Goal: Task Accomplishment & Management: Use online tool/utility

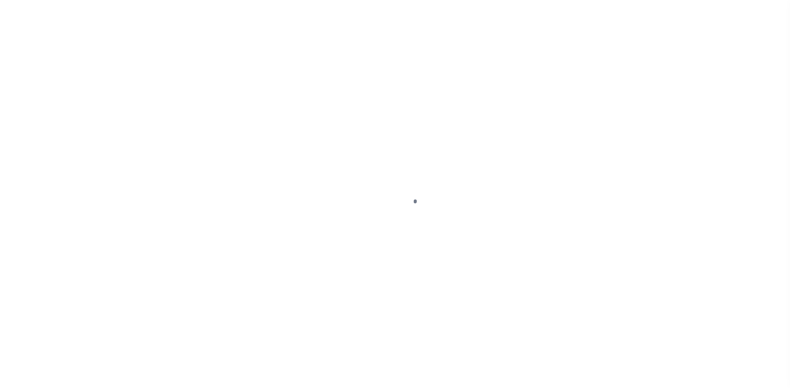
select select
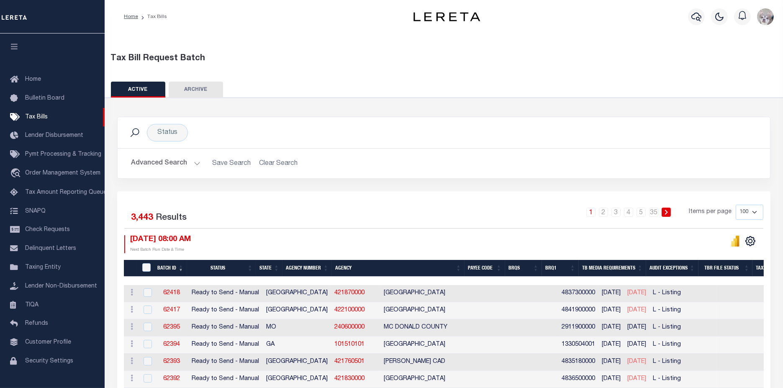
click at [159, 162] on button "Advanced Search" at bounding box center [165, 163] width 69 height 16
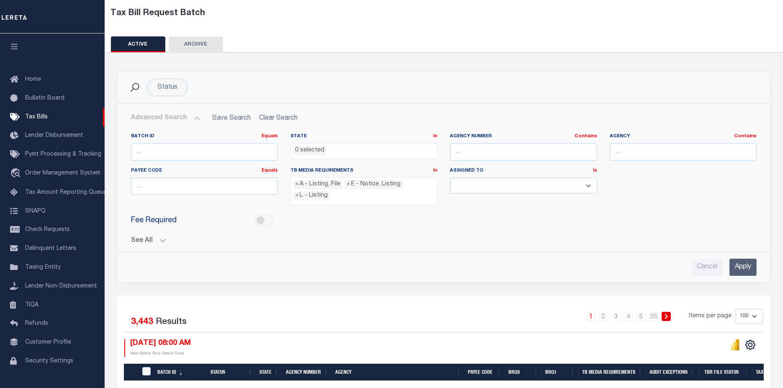
scroll to position [46, 0]
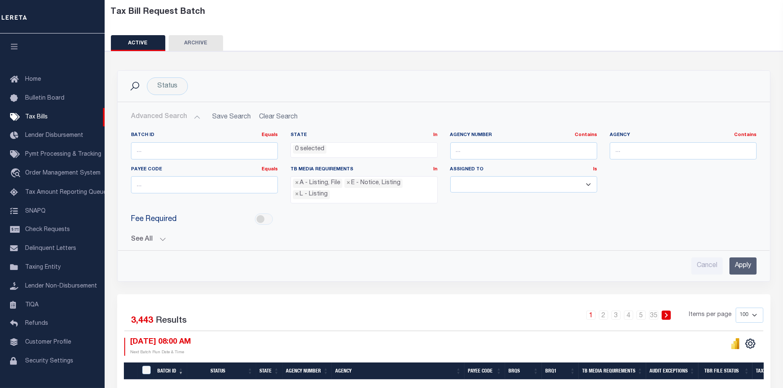
click at [134, 236] on button "See All" at bounding box center [444, 240] width 626 height 8
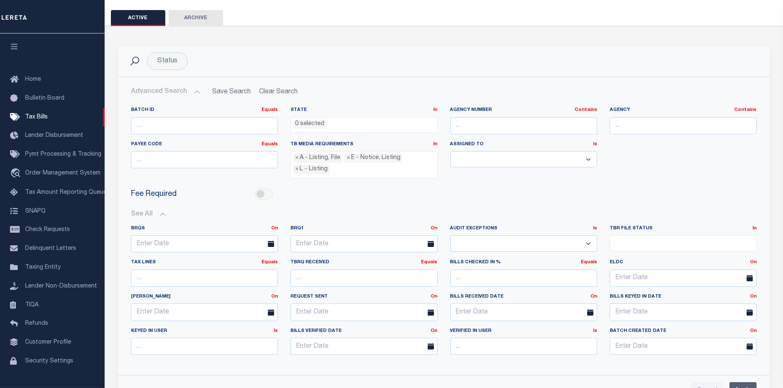
scroll to position [139, 0]
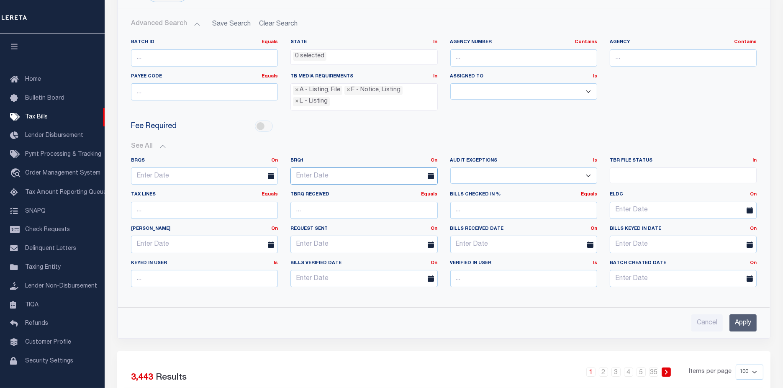
click at [346, 173] on input "text" at bounding box center [363, 175] width 147 height 17
click at [338, 255] on span "12" at bounding box center [336, 252] width 16 height 16
type input "[DATE]"
click at [754, 324] on input "Apply" at bounding box center [743, 322] width 27 height 17
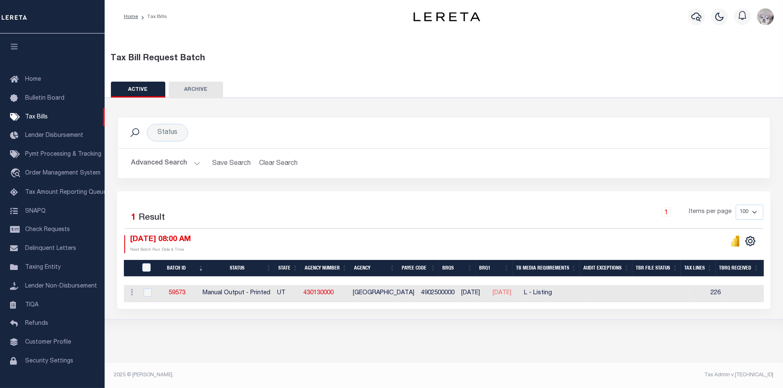
scroll to position [0, 0]
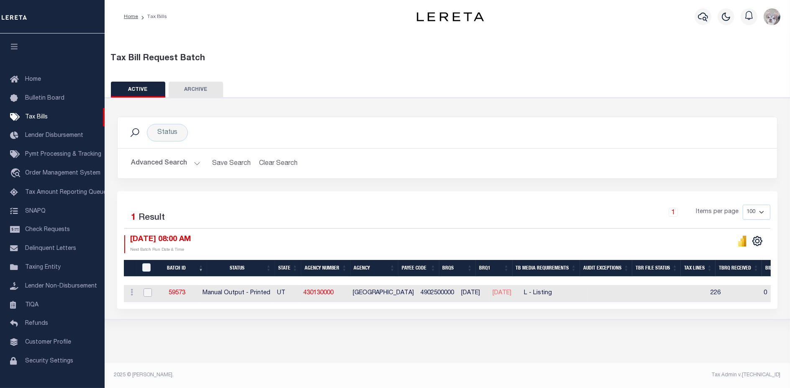
click at [144, 295] on input "checkbox" at bounding box center [148, 292] width 8 height 8
checkbox input "true"
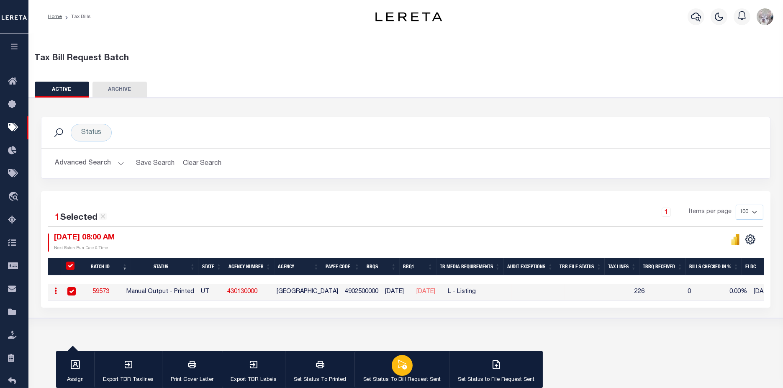
click at [387, 379] on p "Set Status To Bill Request Sent" at bounding box center [401, 380] width 77 height 8
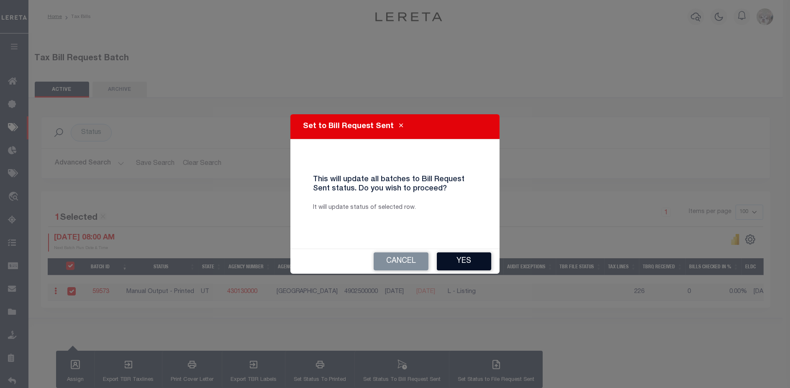
click at [490, 264] on button "Yes" at bounding box center [464, 261] width 54 height 18
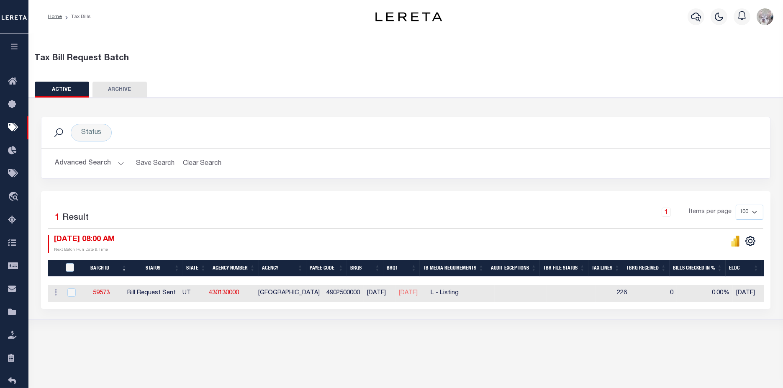
click at [70, 164] on button "Advanced Search" at bounding box center [89, 163] width 69 height 16
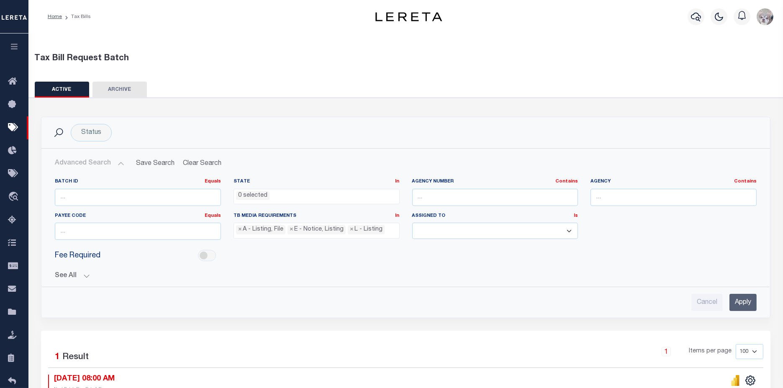
click at [62, 270] on div "See All BRQS On On After Before Between On On After Is" at bounding box center [406, 272] width 702 height 15
click at [62, 274] on button "See All" at bounding box center [406, 276] width 702 height 8
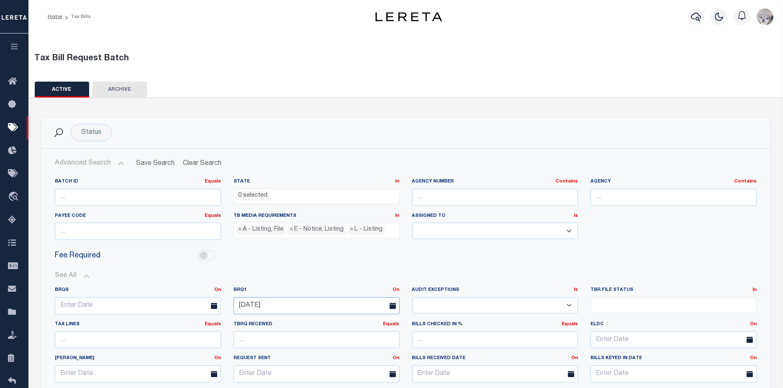
click at [284, 307] on input "[DATE]" at bounding box center [317, 305] width 166 height 17
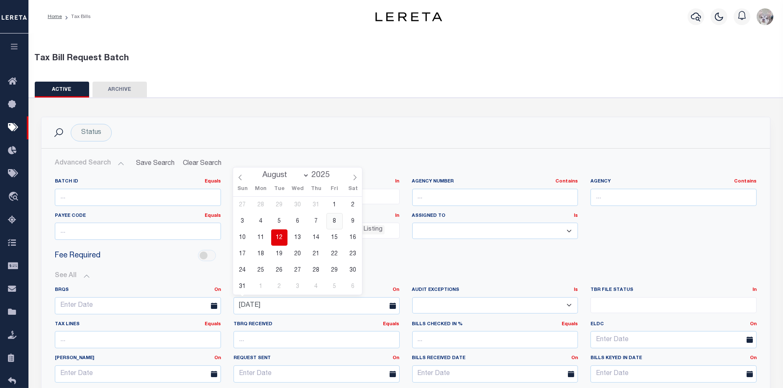
click at [335, 225] on span "8" at bounding box center [334, 221] width 16 height 16
type input "[DATE]"
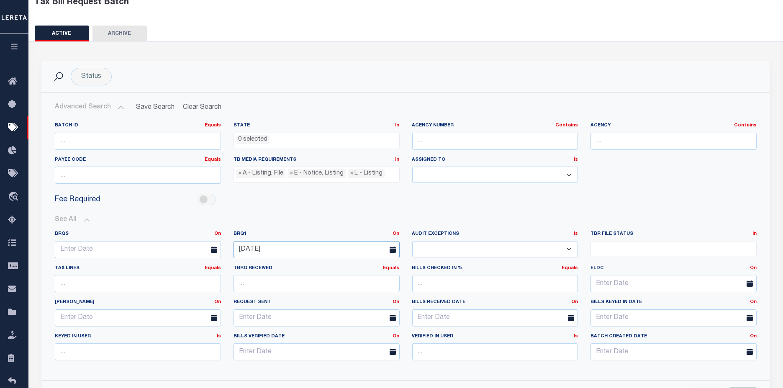
scroll to position [93, 0]
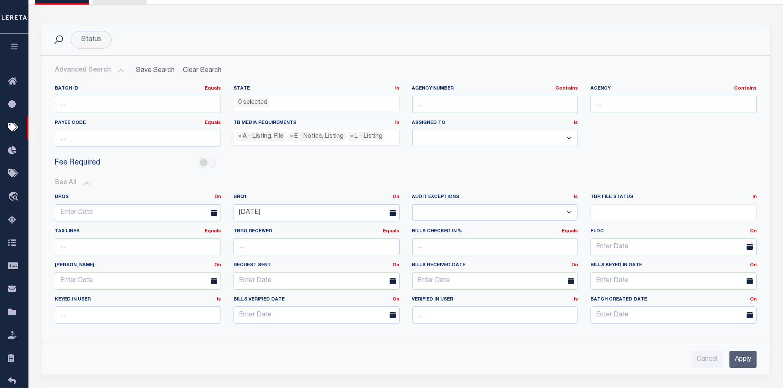
click at [757, 358] on input "Apply" at bounding box center [743, 359] width 27 height 17
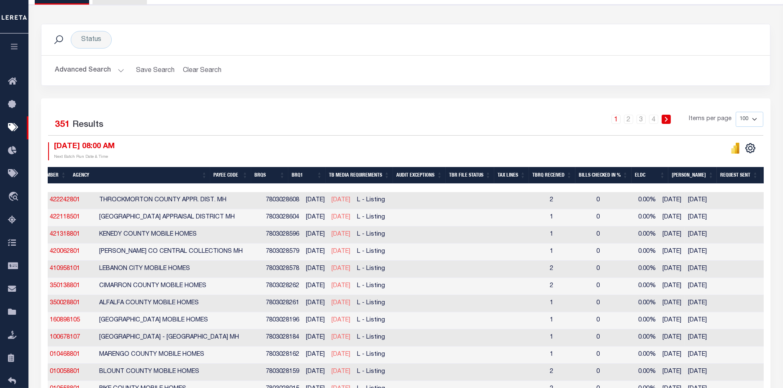
scroll to position [0, 0]
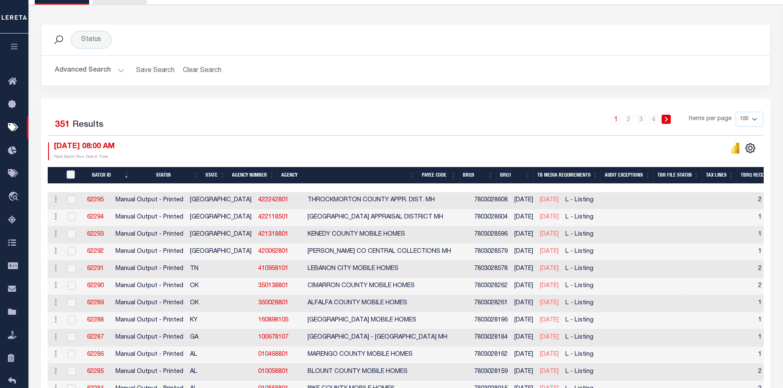
drag, startPoint x: 72, startPoint y: 169, endPoint x: 182, endPoint y: 211, distance: 116.8
click at [72, 170] on input "TaxBillRequestBatchId" at bounding box center [71, 174] width 8 height 8
checkbox input "true"
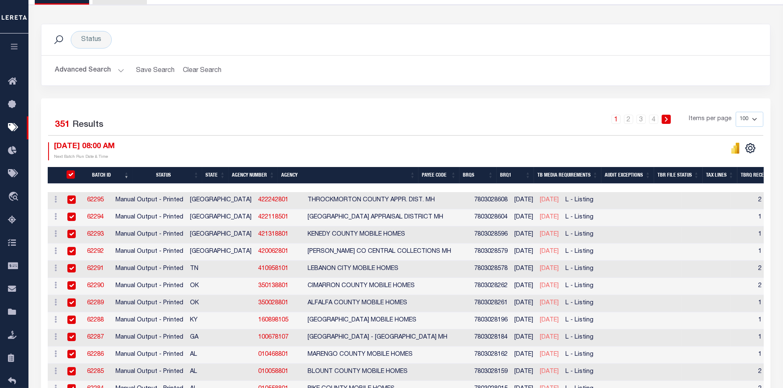
checkbox input "true"
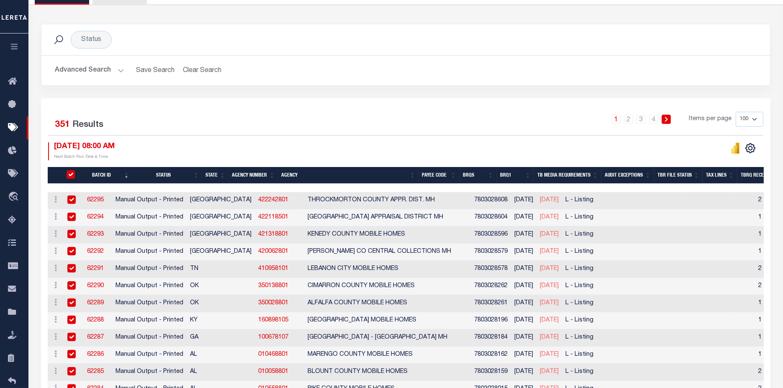
checkbox input "true"
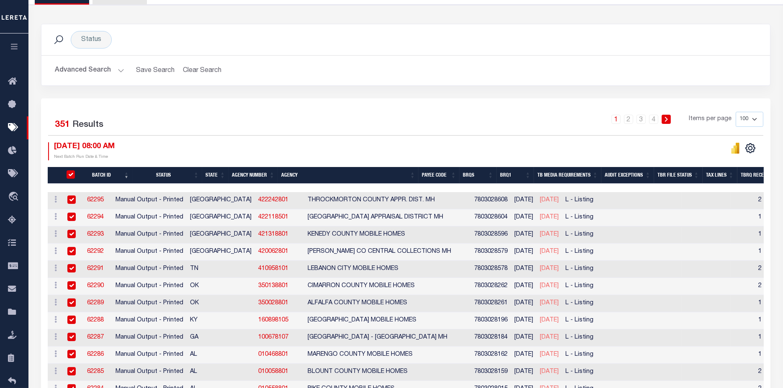
checkbox input "true"
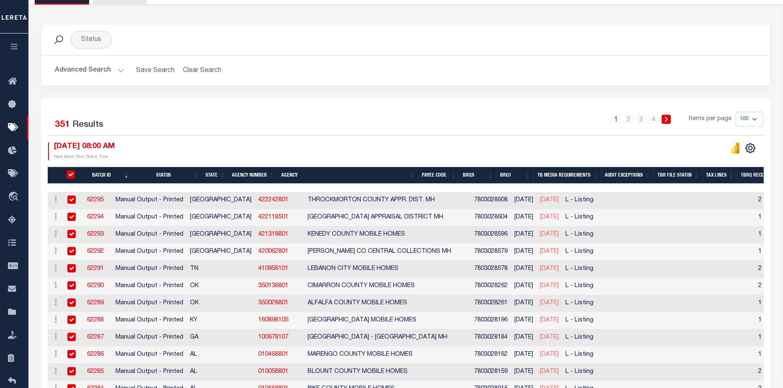
checkbox input "true"
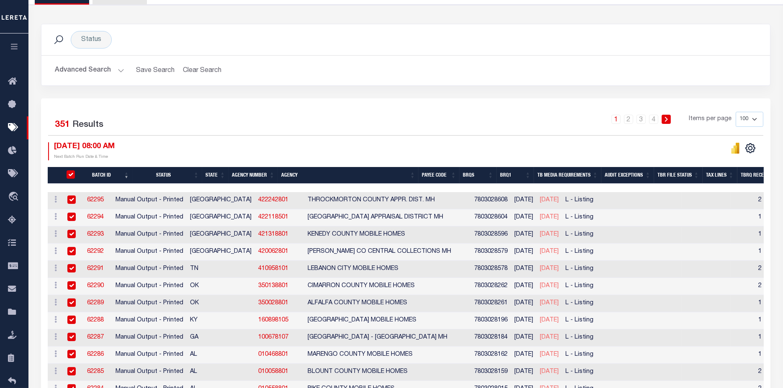
checkbox input "true"
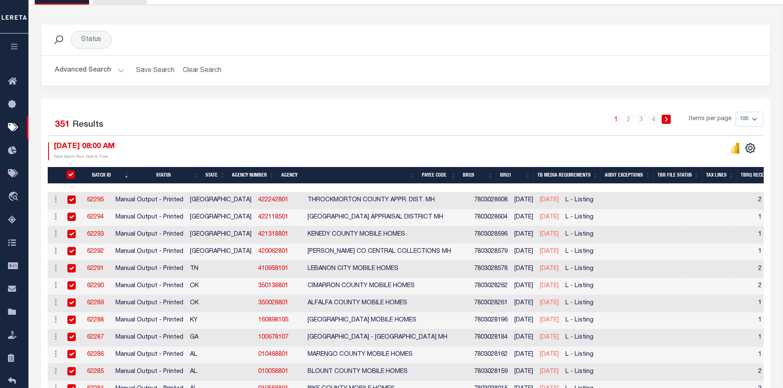
checkbox input "true"
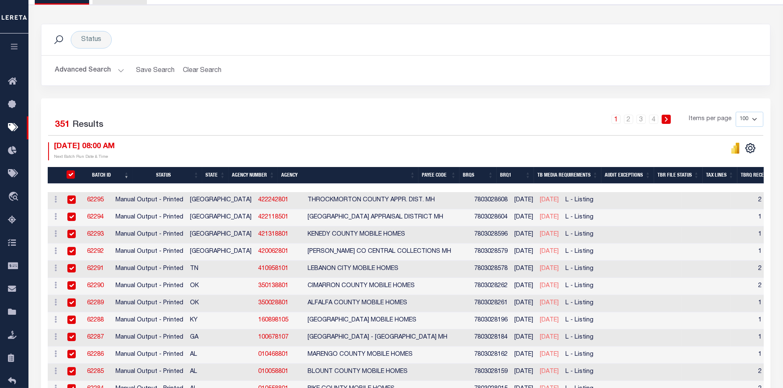
checkbox input "true"
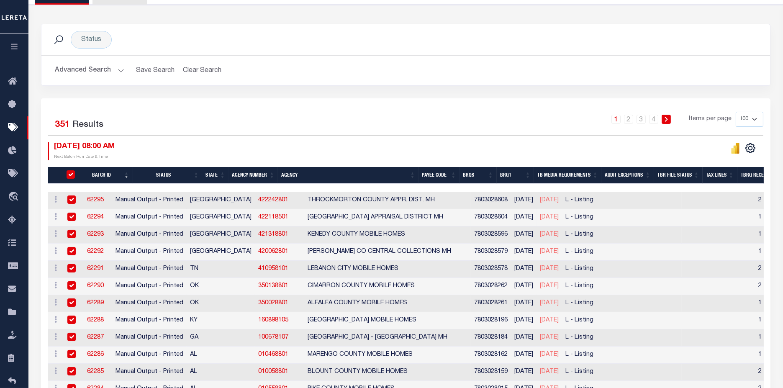
checkbox input "true"
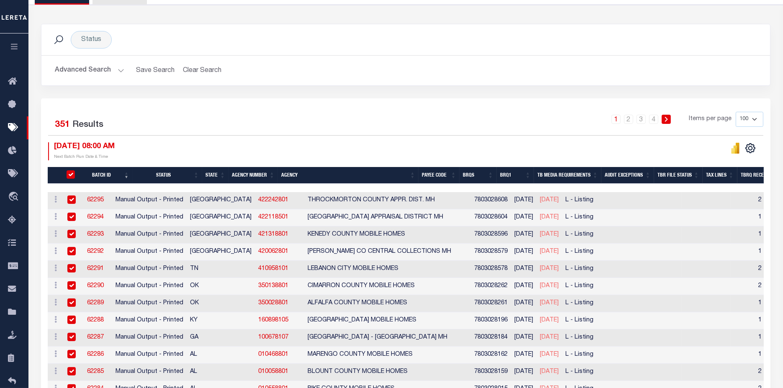
checkbox input "true"
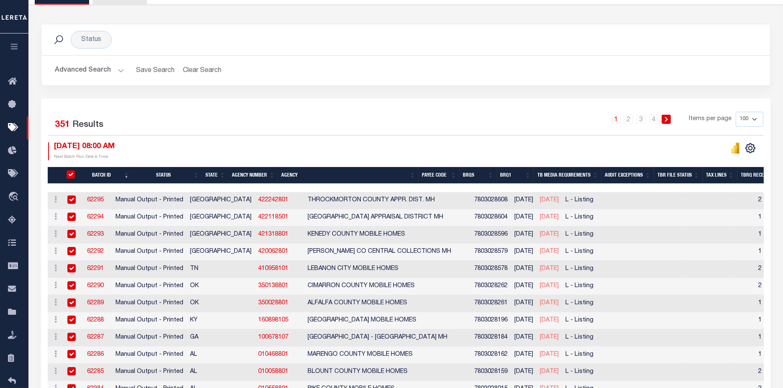
checkbox input "true"
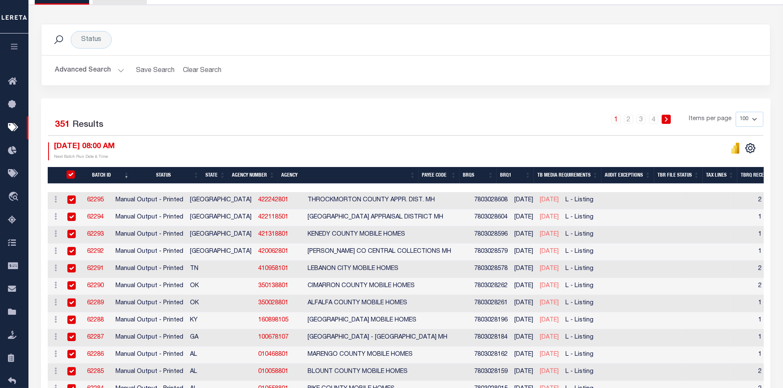
checkbox input "true"
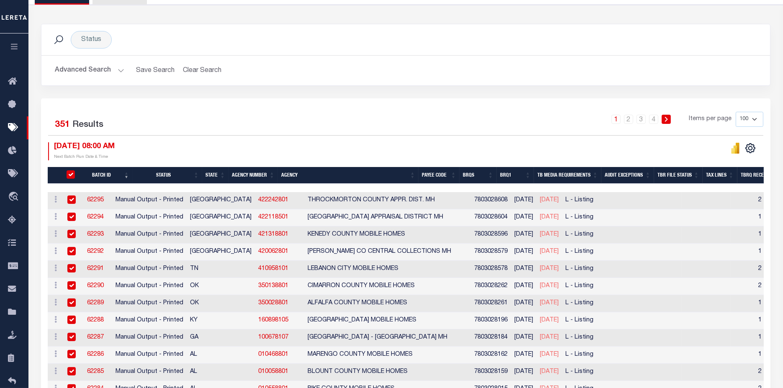
checkbox input "true"
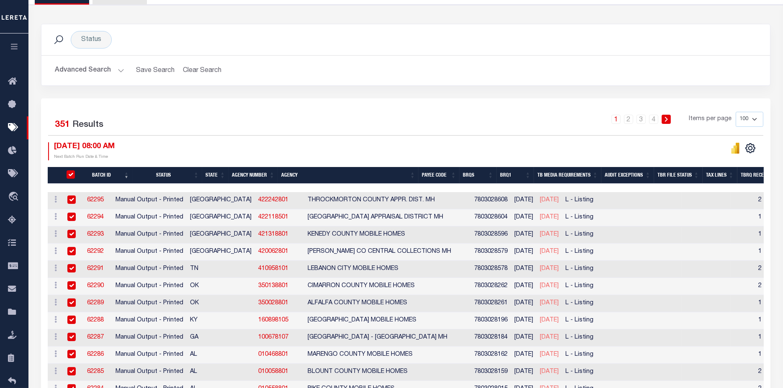
checkbox input "true"
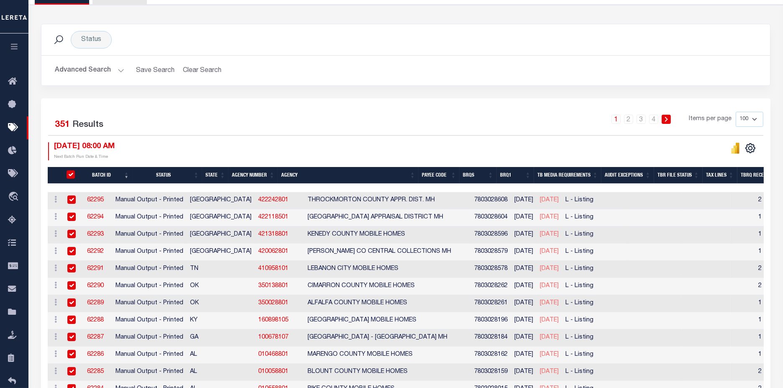
checkbox input "true"
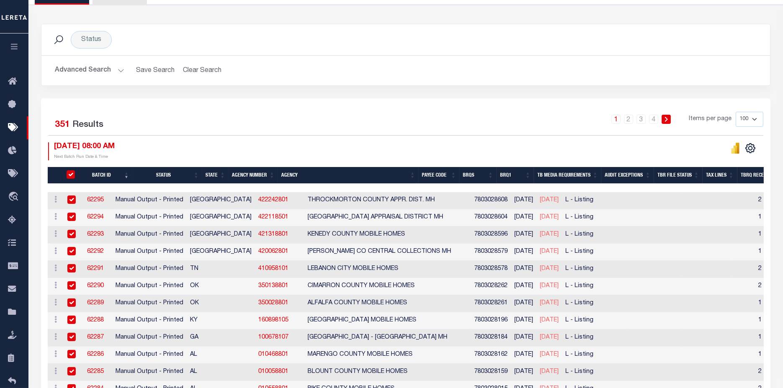
checkbox input "true"
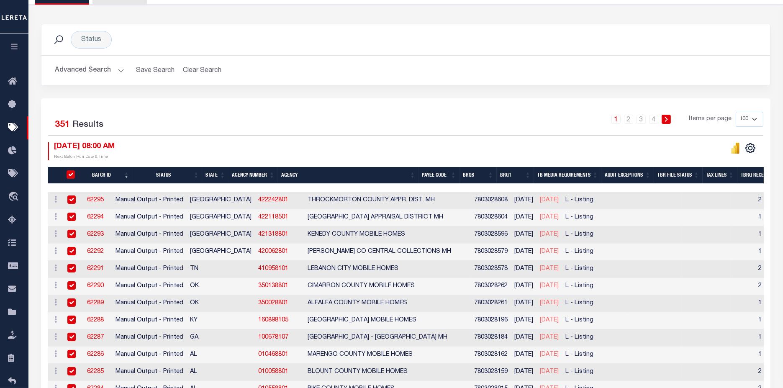
checkbox input "true"
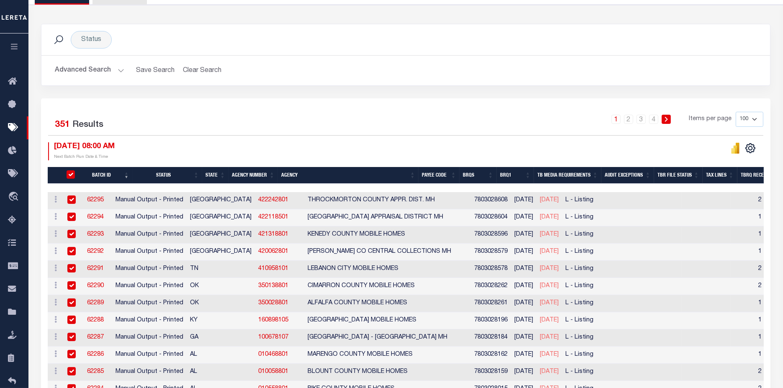
checkbox input "true"
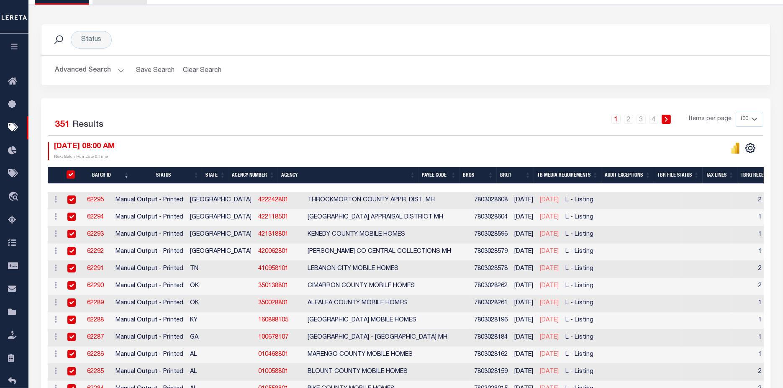
checkbox input "true"
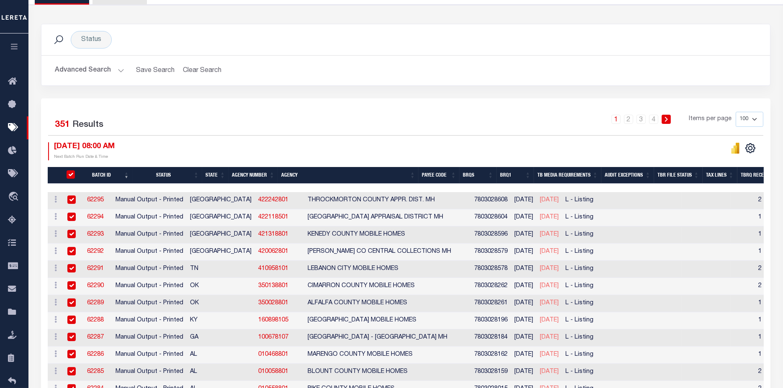
checkbox input "true"
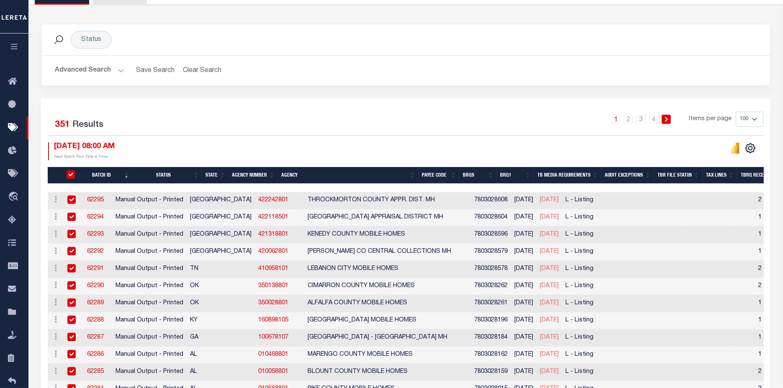
checkbox input "true"
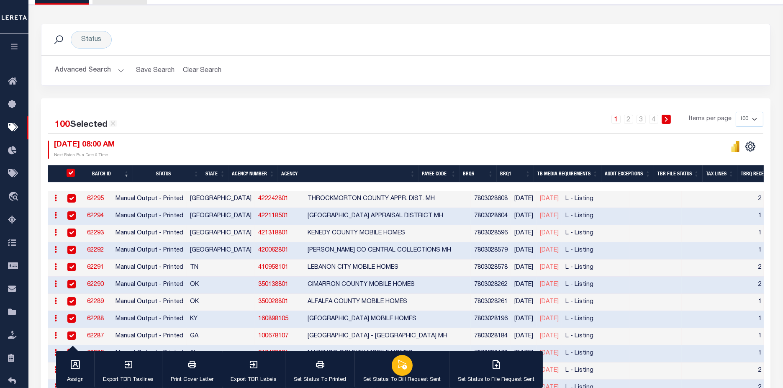
click at [398, 363] on icon "button" at bounding box center [402, 364] width 11 height 11
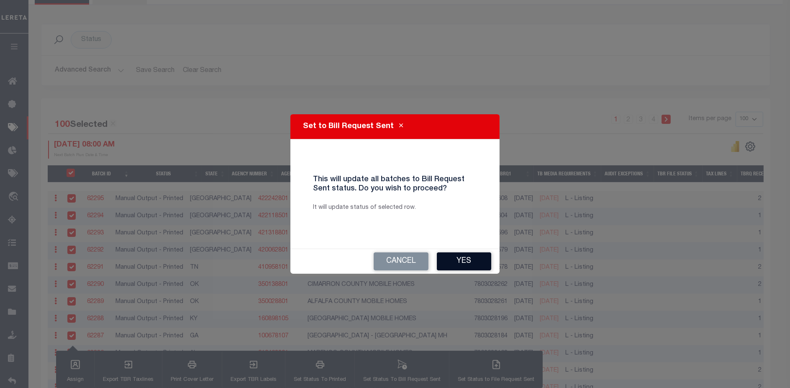
click at [475, 265] on button "Yes" at bounding box center [464, 261] width 54 height 18
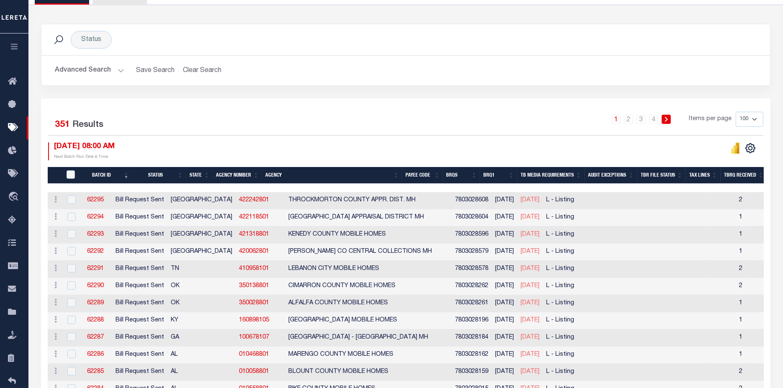
click at [67, 66] on button "Advanced Search" at bounding box center [89, 70] width 69 height 16
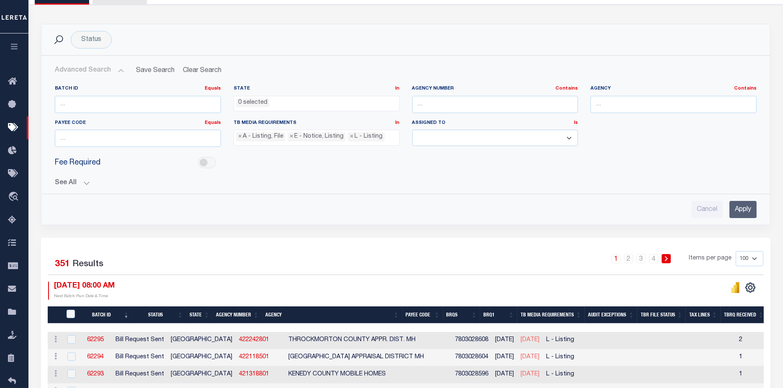
click at [59, 181] on button "See All" at bounding box center [406, 183] width 702 height 8
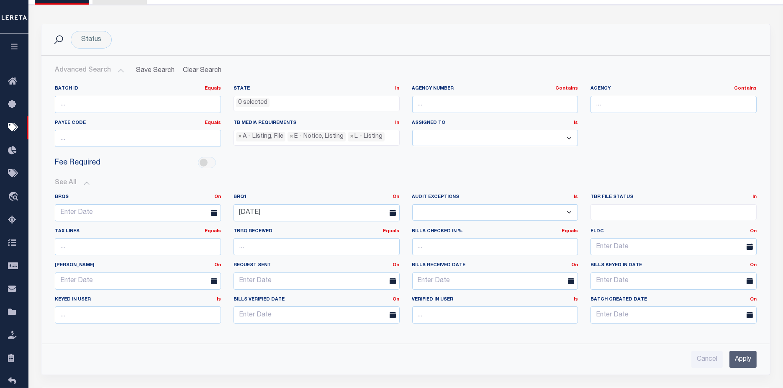
click at [394, 211] on icon at bounding box center [393, 213] width 6 height 6
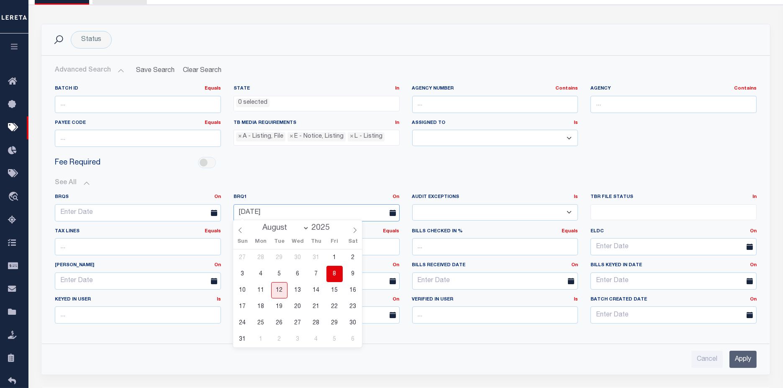
click at [279, 211] on input "[DATE]" at bounding box center [317, 212] width 166 height 17
click at [259, 290] on span "11" at bounding box center [261, 290] width 16 height 16
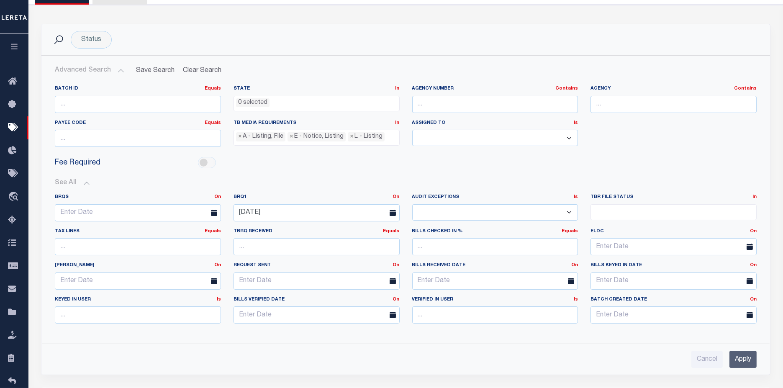
click at [750, 358] on input "Apply" at bounding box center [743, 359] width 27 height 17
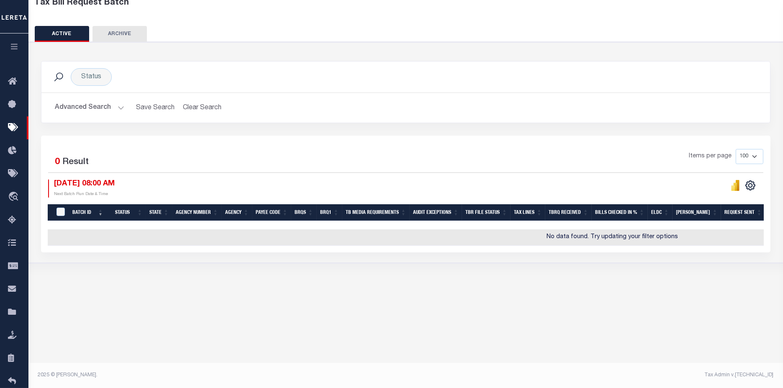
click at [104, 105] on button "Advanced Search" at bounding box center [89, 108] width 69 height 16
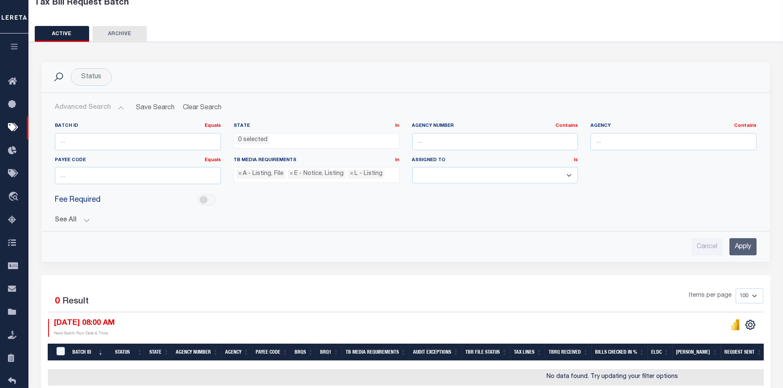
click at [66, 221] on button "See All" at bounding box center [406, 220] width 702 height 8
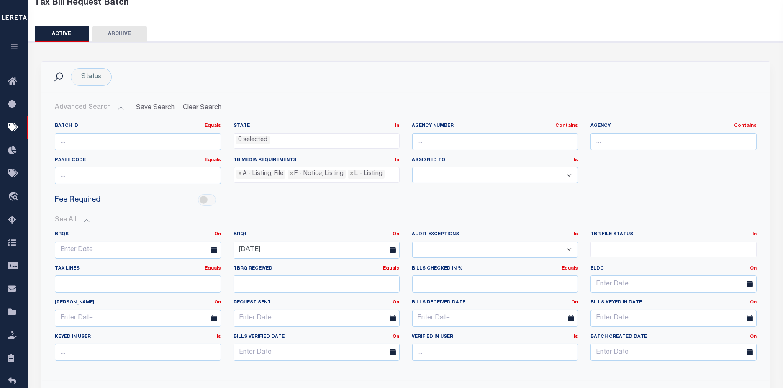
click at [391, 249] on icon at bounding box center [393, 250] width 6 height 6
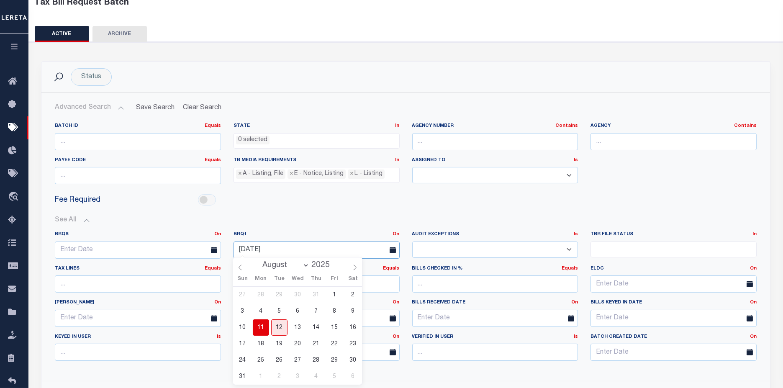
click at [326, 250] on input "[DATE]" at bounding box center [317, 249] width 166 height 17
click at [287, 328] on div "27 28 29 30 31 1 2 3 4 5 6 7 8 9 10 11 12 13 14 15 16 17 18 19 20 21 22 23 24 2…" at bounding box center [297, 336] width 129 height 98
click at [281, 330] on span "12" at bounding box center [279, 327] width 16 height 16
type input "[DATE]"
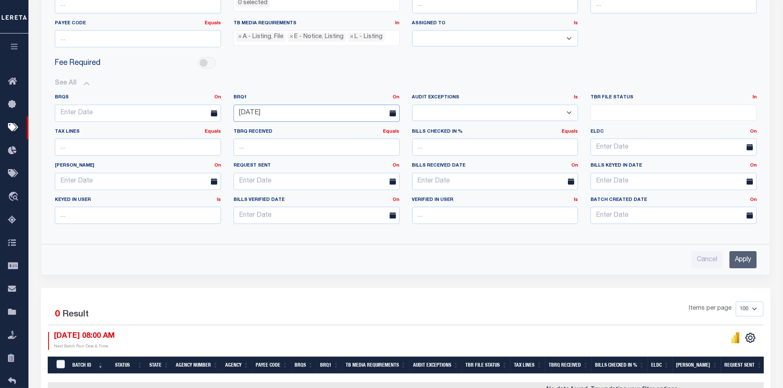
scroll to position [195, 0]
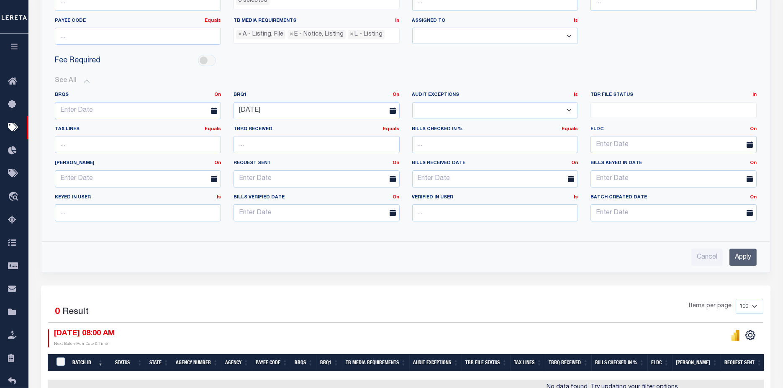
click at [742, 255] on input "Apply" at bounding box center [743, 257] width 27 height 17
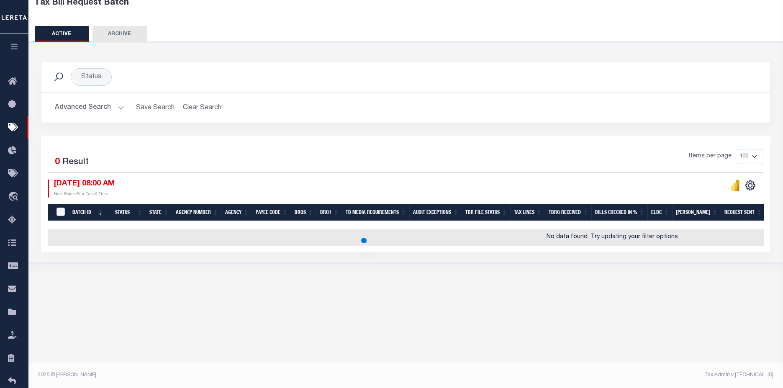
scroll to position [56, 0]
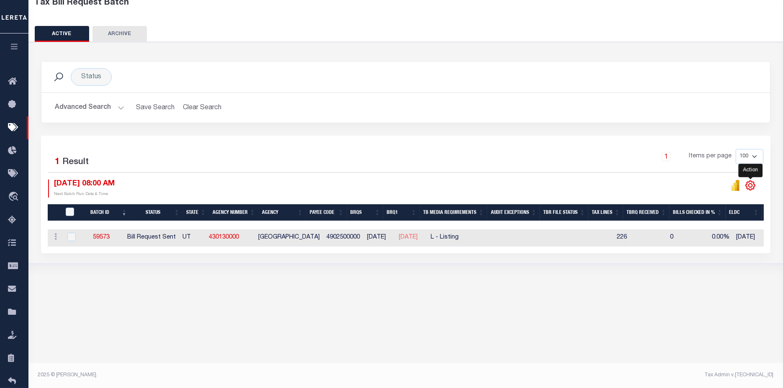
click at [751, 185] on icon "" at bounding box center [750, 185] width 11 height 11
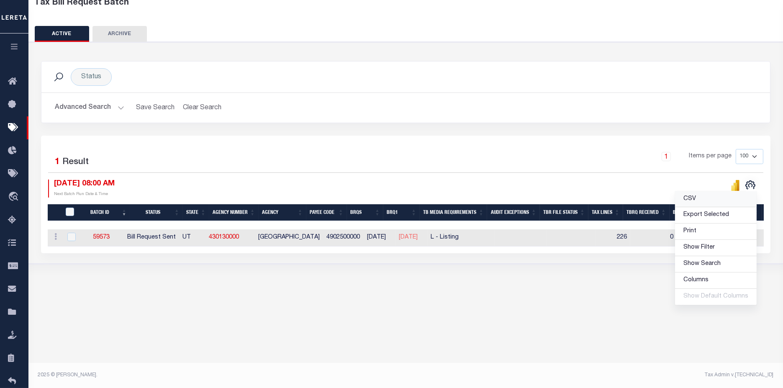
click at [694, 202] on span "CSV" at bounding box center [689, 199] width 13 height 6
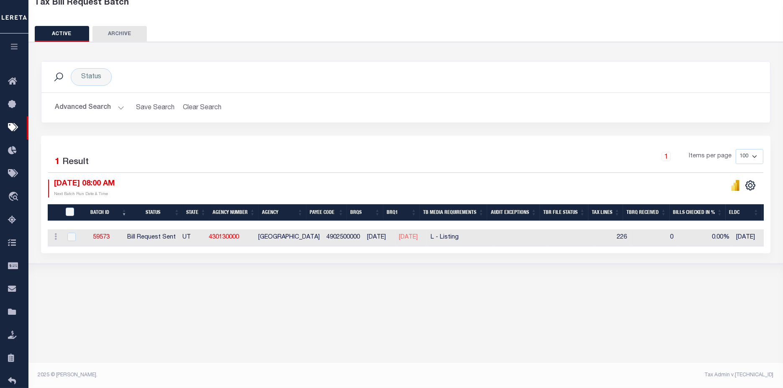
click at [278, 149] on div "1 Items per page 100 200 500 1000" at bounding box center [496, 160] width 533 height 22
click at [93, 108] on button "Advanced Search" at bounding box center [89, 108] width 69 height 16
